Goal: Information Seeking & Learning: Learn about a topic

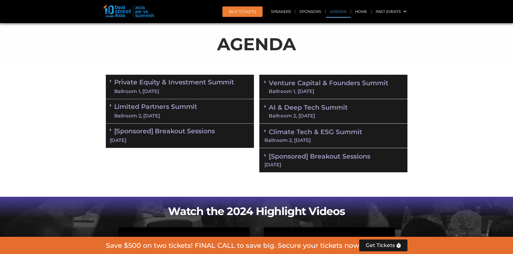
scroll to position [287, 0]
click at [296, 82] on link "Venture Capital & Founders​ Summit Ballroom 1, [DATE]" at bounding box center [328, 87] width 119 height 14
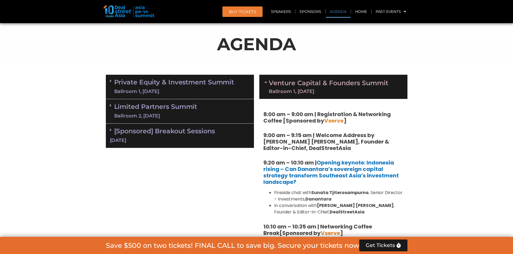
click at [141, 111] on link "Limited Partners Summit Ballroom 2, 10 Sept" at bounding box center [155, 111] width 83 height 16
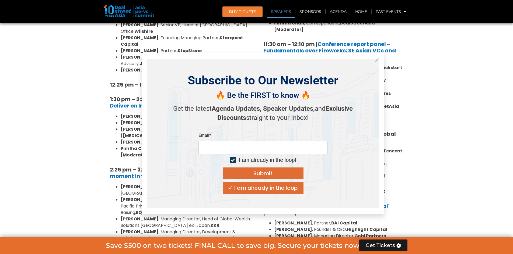
scroll to position [556, 0]
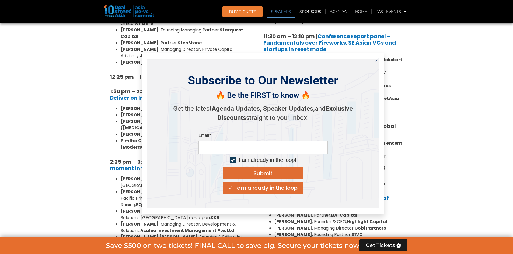
click at [50, 155] on section "Private Equity & Investment Summit Ballroom 1, 10 Sept 8:00 am – 9:00 am | Regi…" at bounding box center [256, 238] width 513 height 870
click at [378, 60] on icon "Close" at bounding box center [377, 60] width 5 height 5
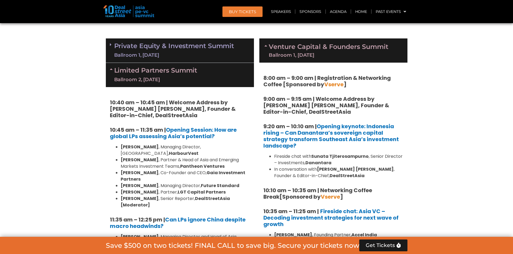
scroll to position [233, 0]
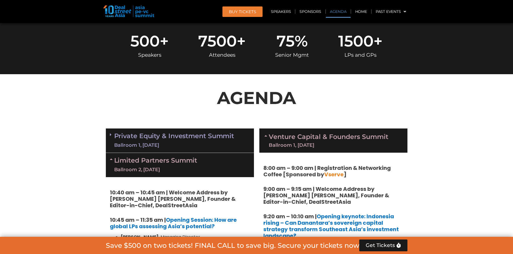
click at [164, 156] on div "Limited Partners Summit Ballroom 2, 10 Sept" at bounding box center [180, 165] width 148 height 24
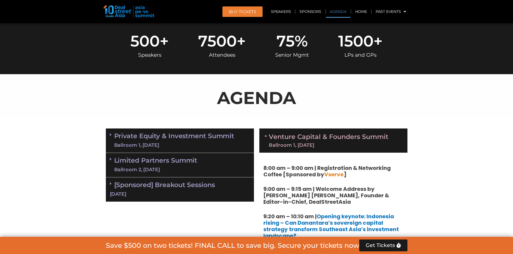
click at [161, 143] on div "Ballroom 1, [DATE]" at bounding box center [174, 145] width 120 height 7
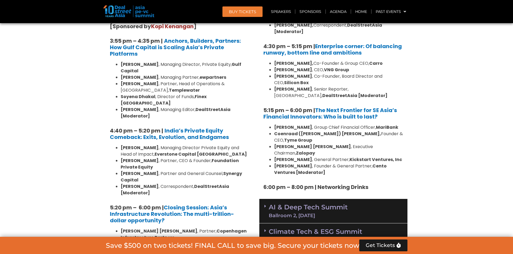
scroll to position [986, 0]
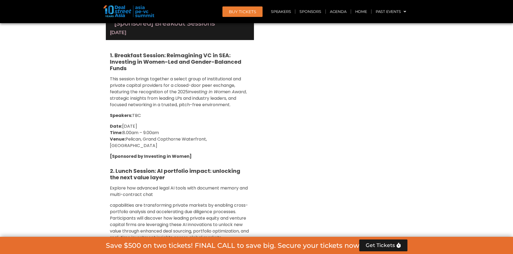
scroll to position [1175, 0]
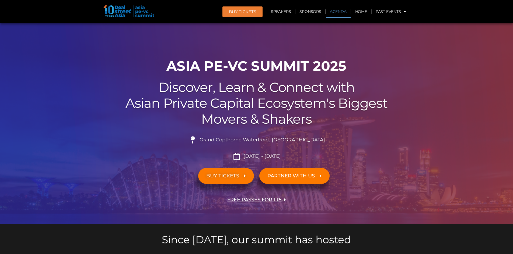
click at [334, 12] on link "Agenda" at bounding box center [338, 11] width 25 height 12
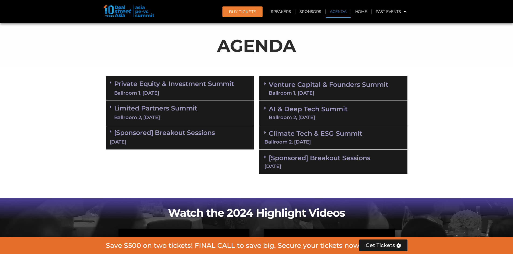
scroll to position [287, 0]
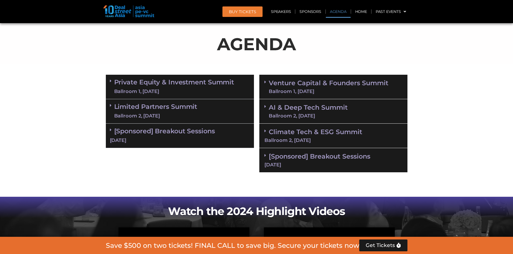
click at [326, 133] on link "Climate Tech & ESG Summit Ballroom 2, [DATE]" at bounding box center [333, 135] width 138 height 15
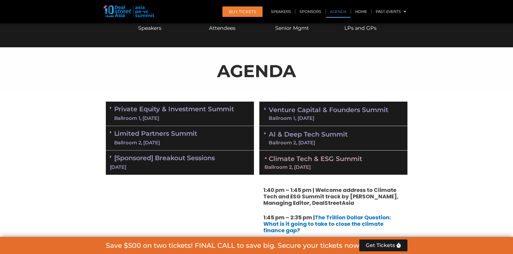
scroll to position [233, 0]
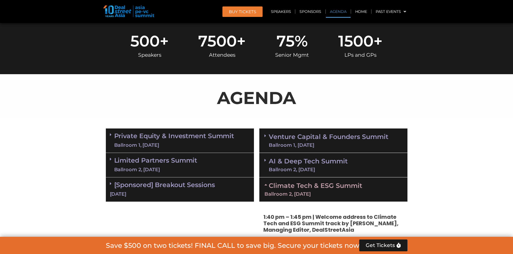
click at [311, 190] on div "Climate Tech & ESG Summit Ballroom 2, [DATE]" at bounding box center [333, 190] width 148 height 24
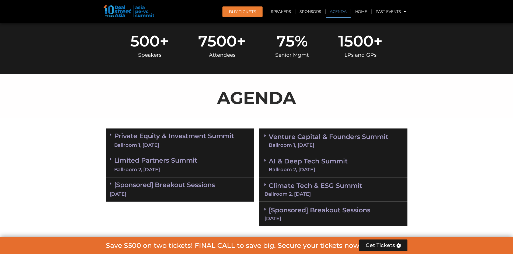
click at [302, 165] on link "AI & Deep Tech Summit Ballroom 2, [DATE]" at bounding box center [308, 165] width 79 height 14
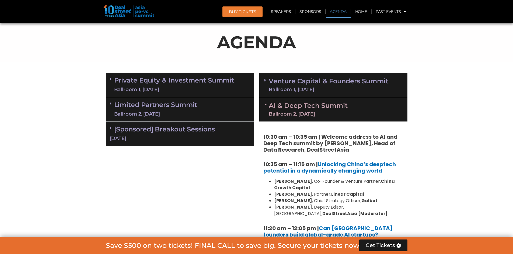
scroll to position [287, 0]
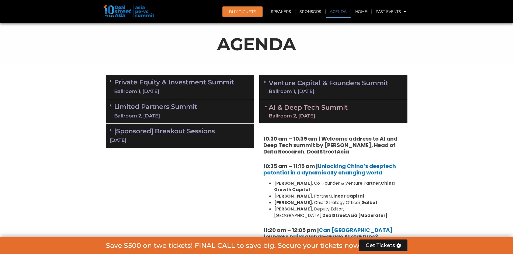
click at [317, 82] on link "Venture Capital & Founders​ Summit Ballroom 1, [DATE]" at bounding box center [328, 87] width 119 height 14
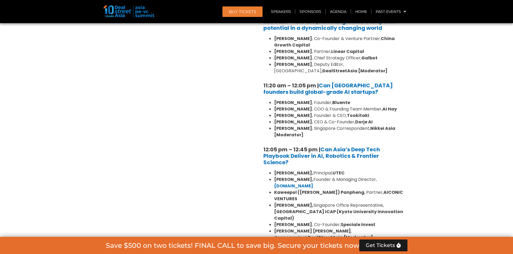
scroll to position [1202, 0]
